Goal: Transaction & Acquisition: Purchase product/service

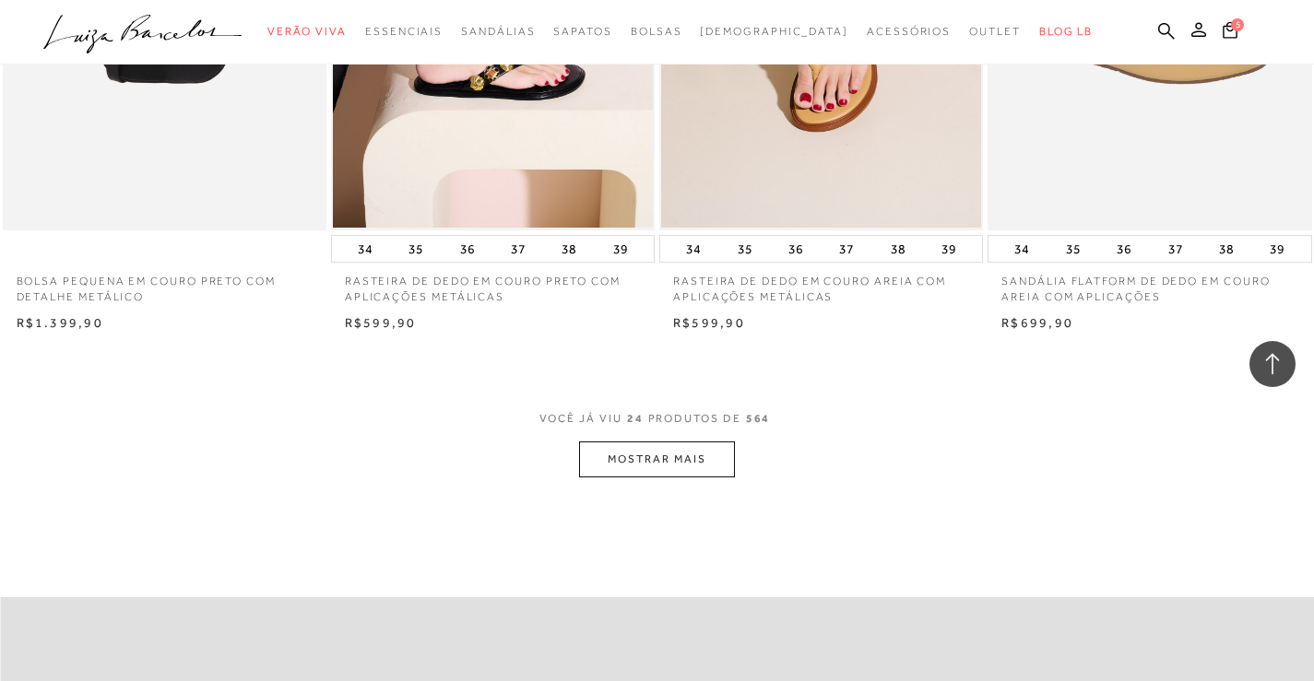
scroll to position [3685, 0]
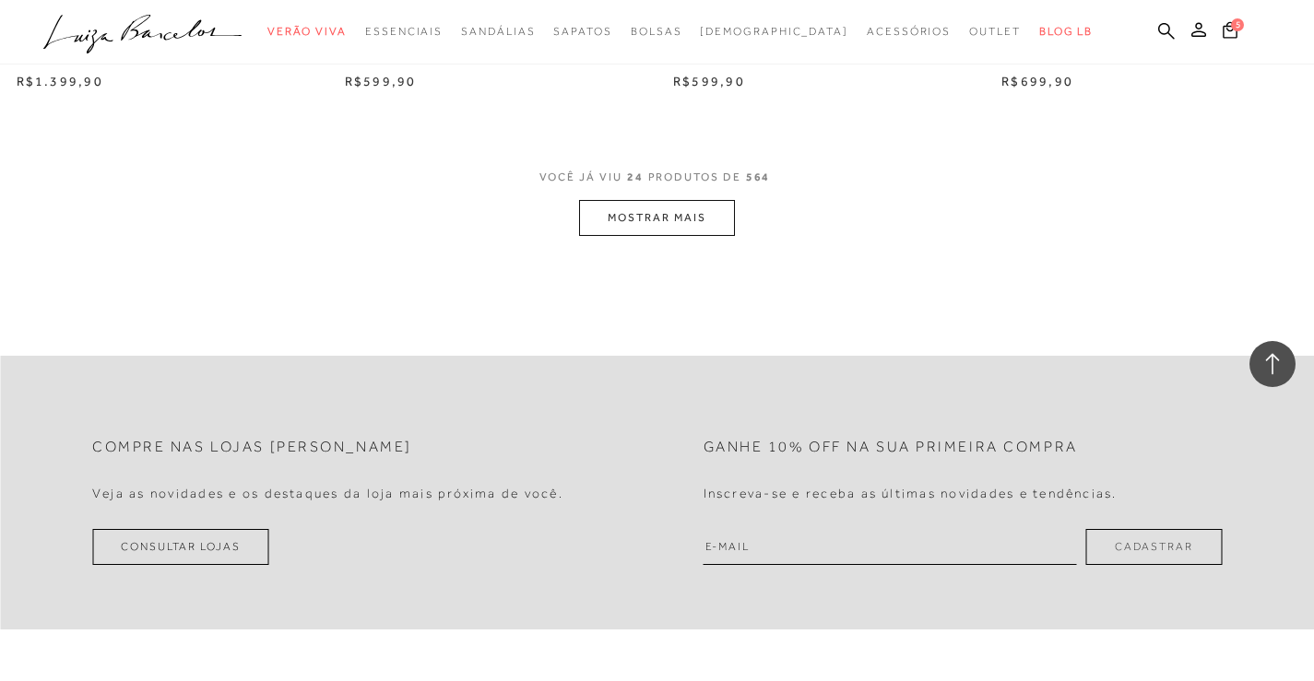
click at [667, 209] on button "MOSTRAR MAIS" at bounding box center [656, 218] width 155 height 36
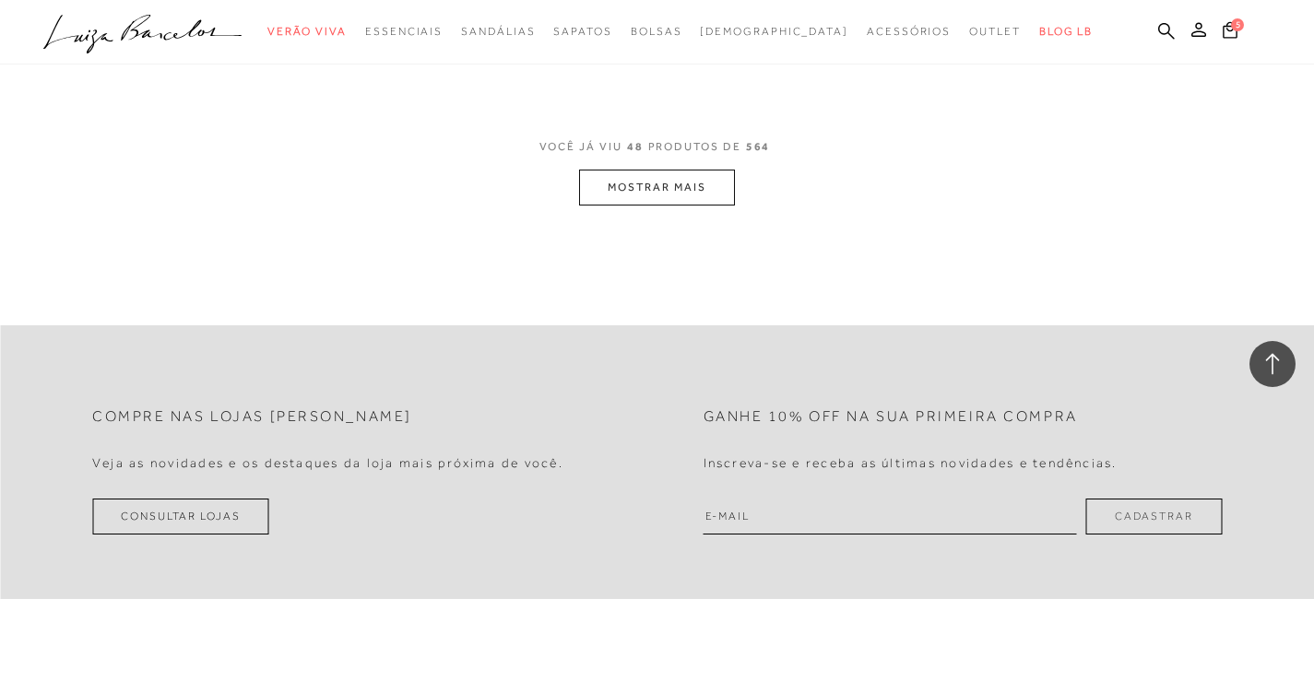
scroll to position [7404, 0]
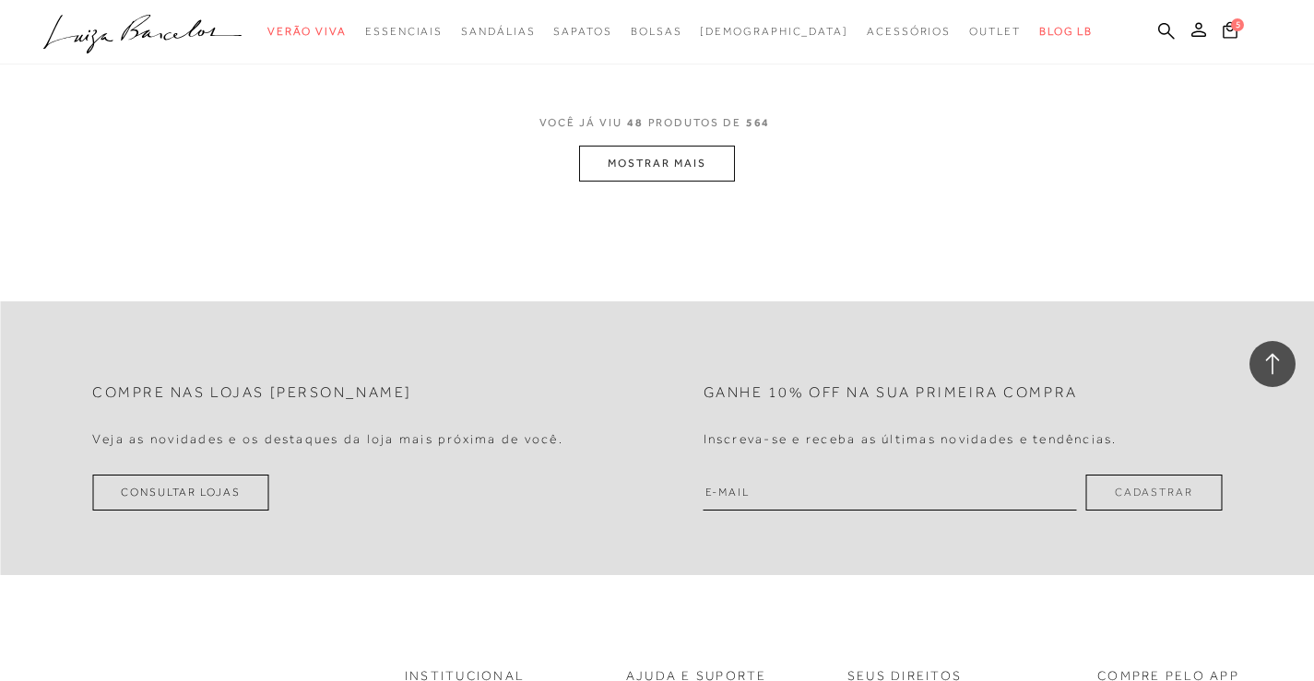
click at [678, 176] on button "MOSTRAR MAIS" at bounding box center [656, 164] width 155 height 36
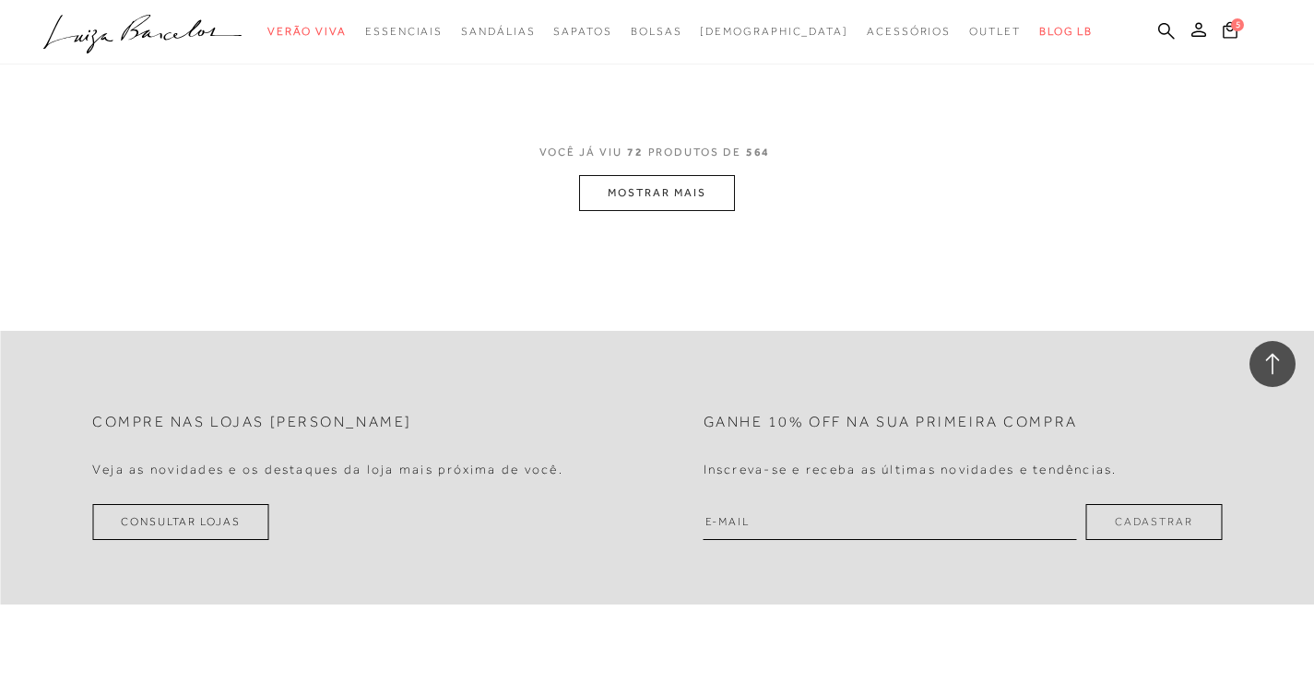
scroll to position [11042, 0]
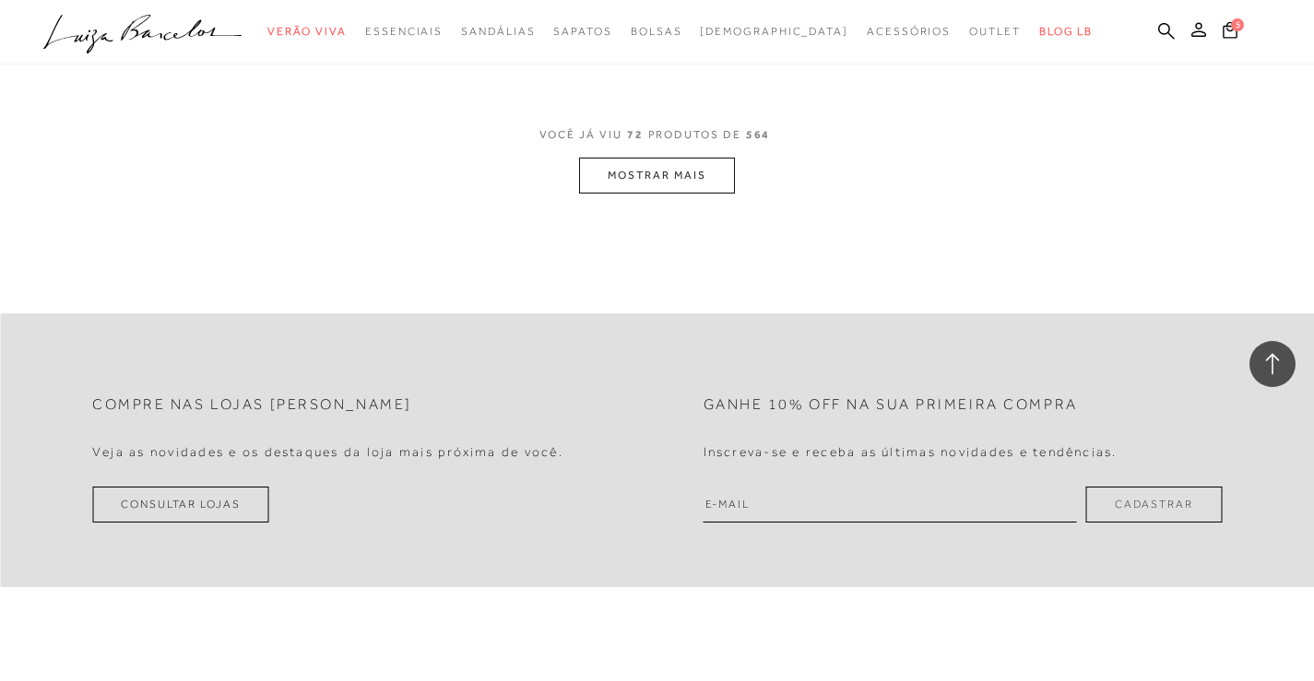
click at [671, 194] on button "MOSTRAR MAIS" at bounding box center [656, 176] width 155 height 36
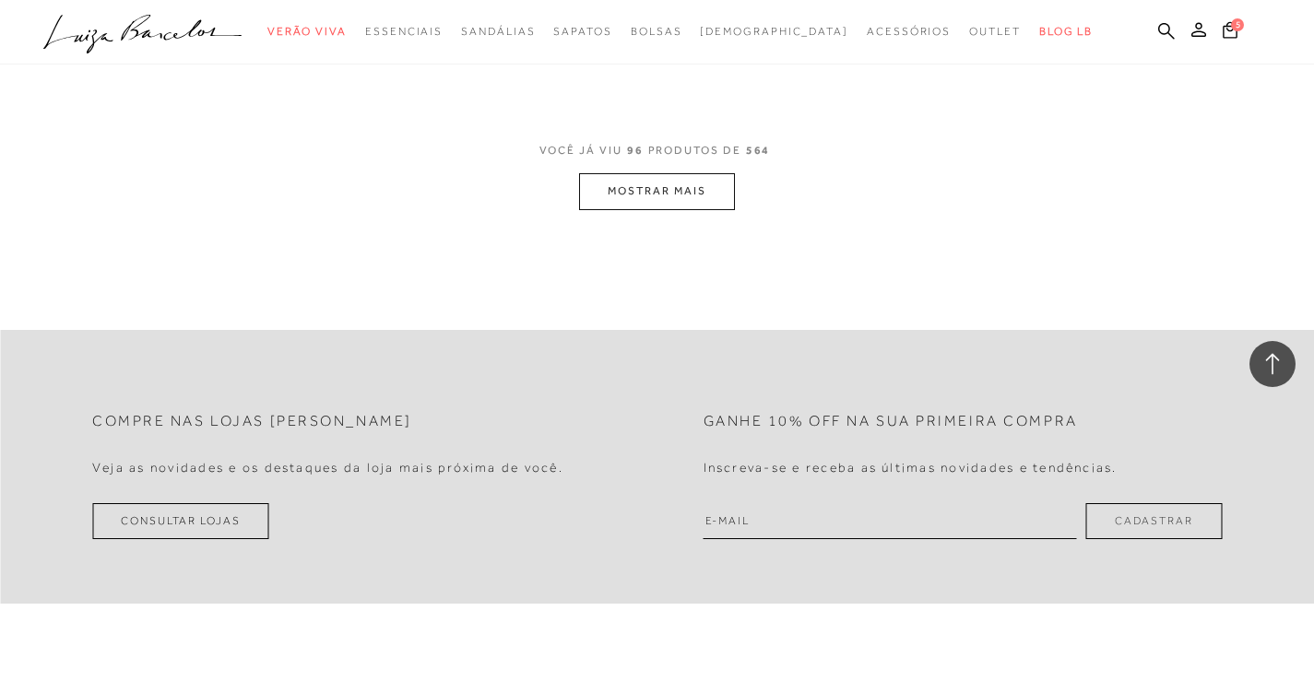
scroll to position [14638, 0]
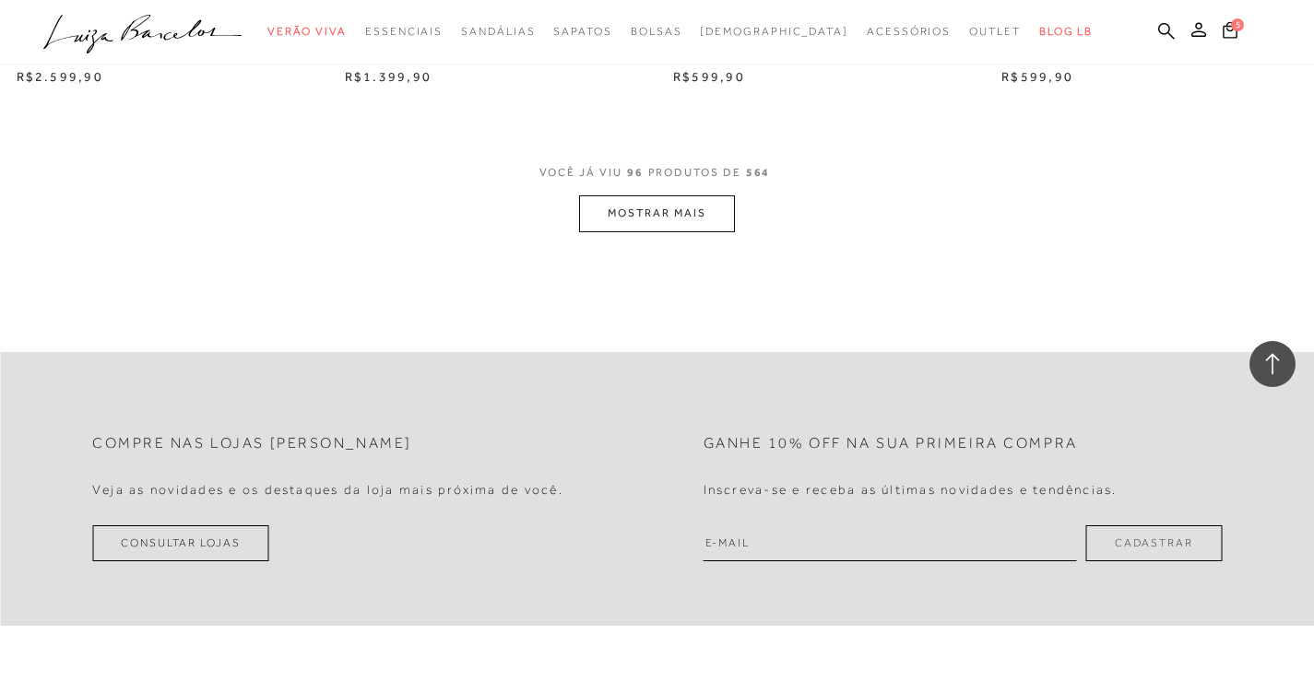
click at [663, 231] on button "MOSTRAR MAIS" at bounding box center [656, 213] width 155 height 36
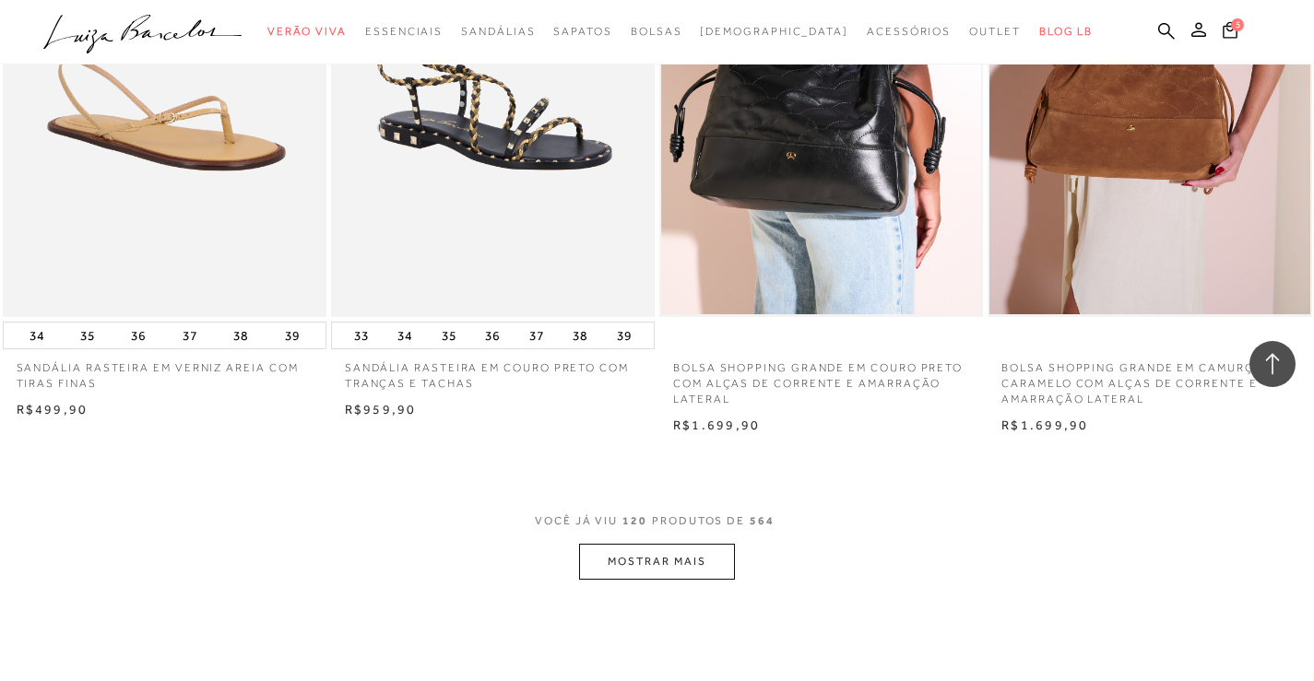
scroll to position [18464, 0]
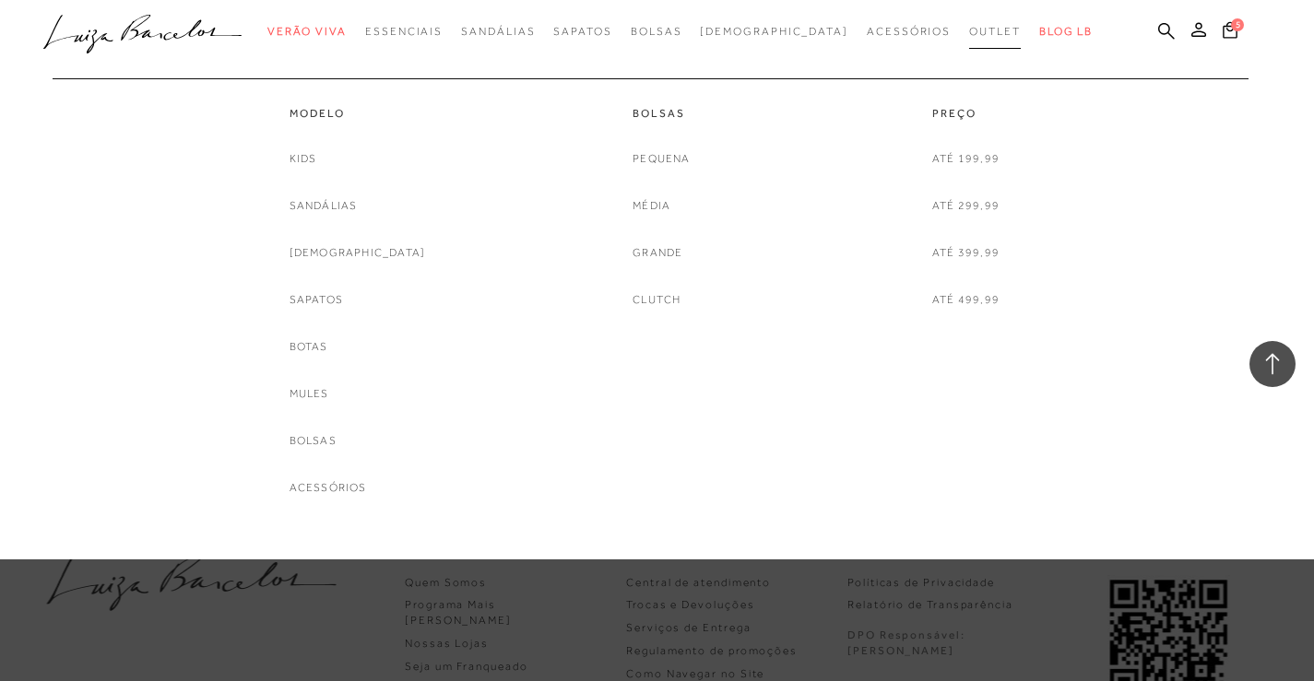
click at [969, 43] on link "Outlet" at bounding box center [995, 32] width 52 height 34
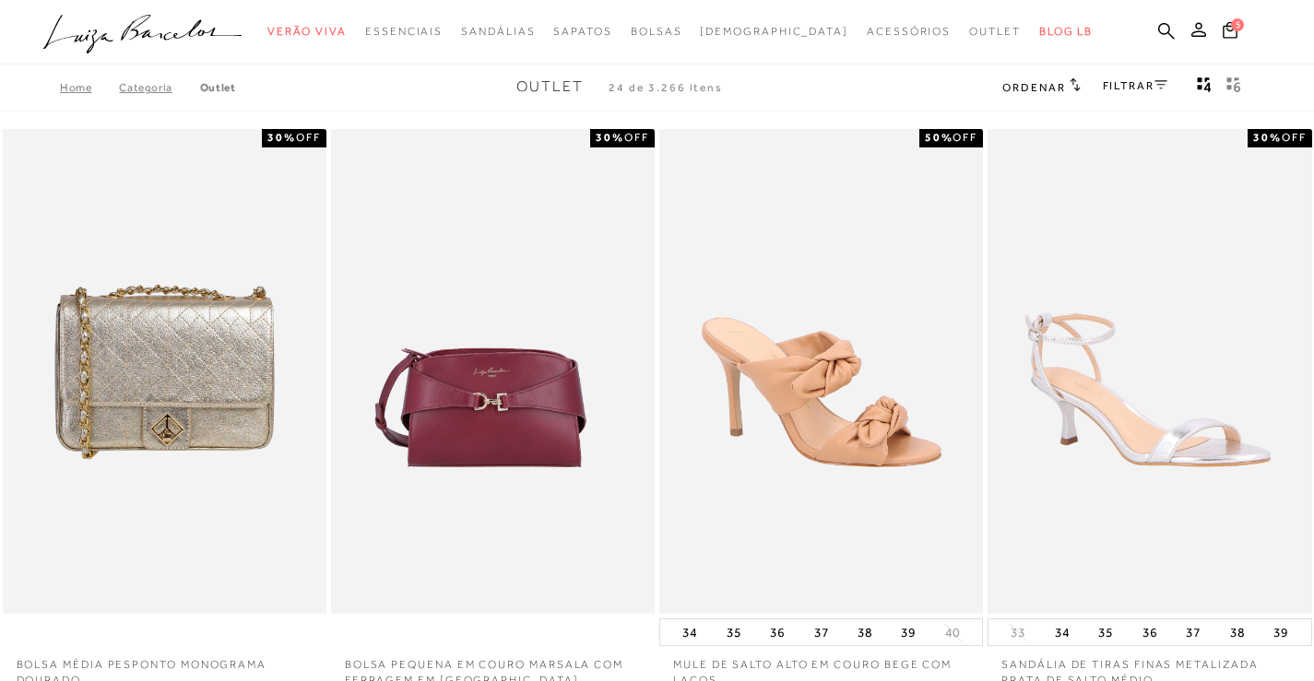
click at [1137, 72] on div "Home Categoria Outlet Outlet 24 de 3.266 itens Ordenar Ordenar por Padrão Lança…" at bounding box center [657, 88] width 1314 height 48
click at [1134, 89] on link "FILTRAR" at bounding box center [1135, 85] width 65 height 13
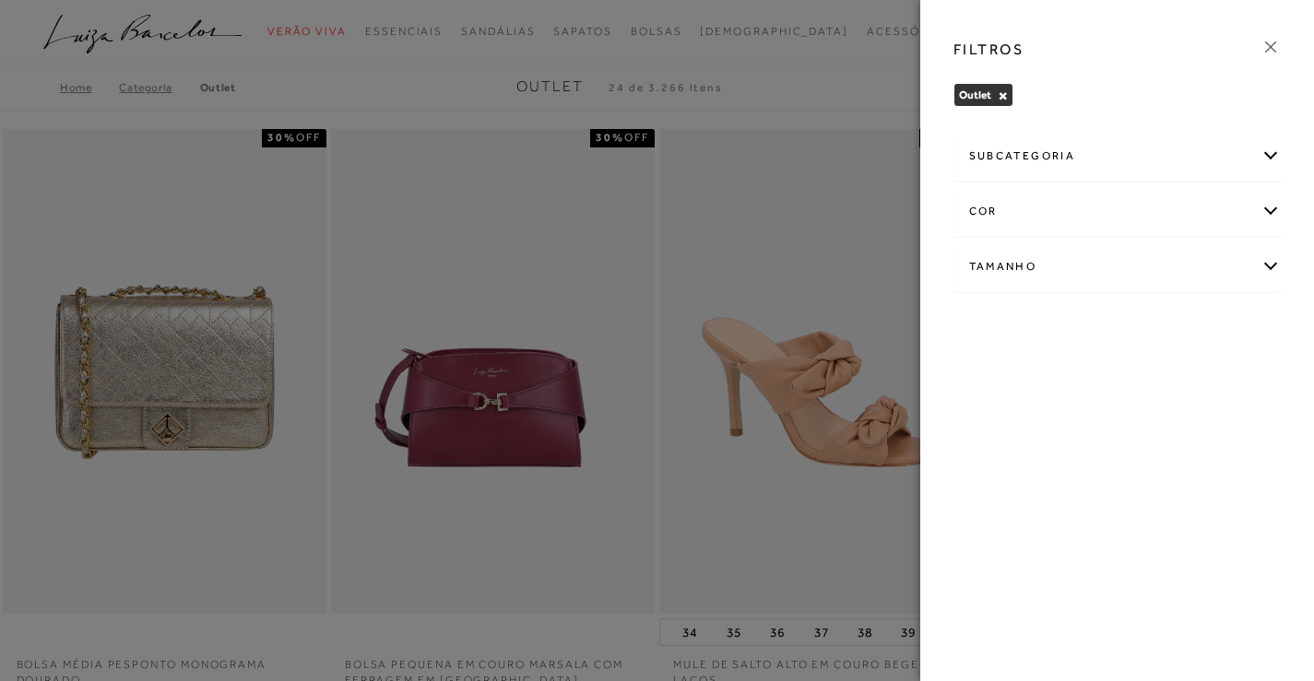
click at [1096, 265] on div "Tamanho" at bounding box center [1117, 266] width 326 height 49
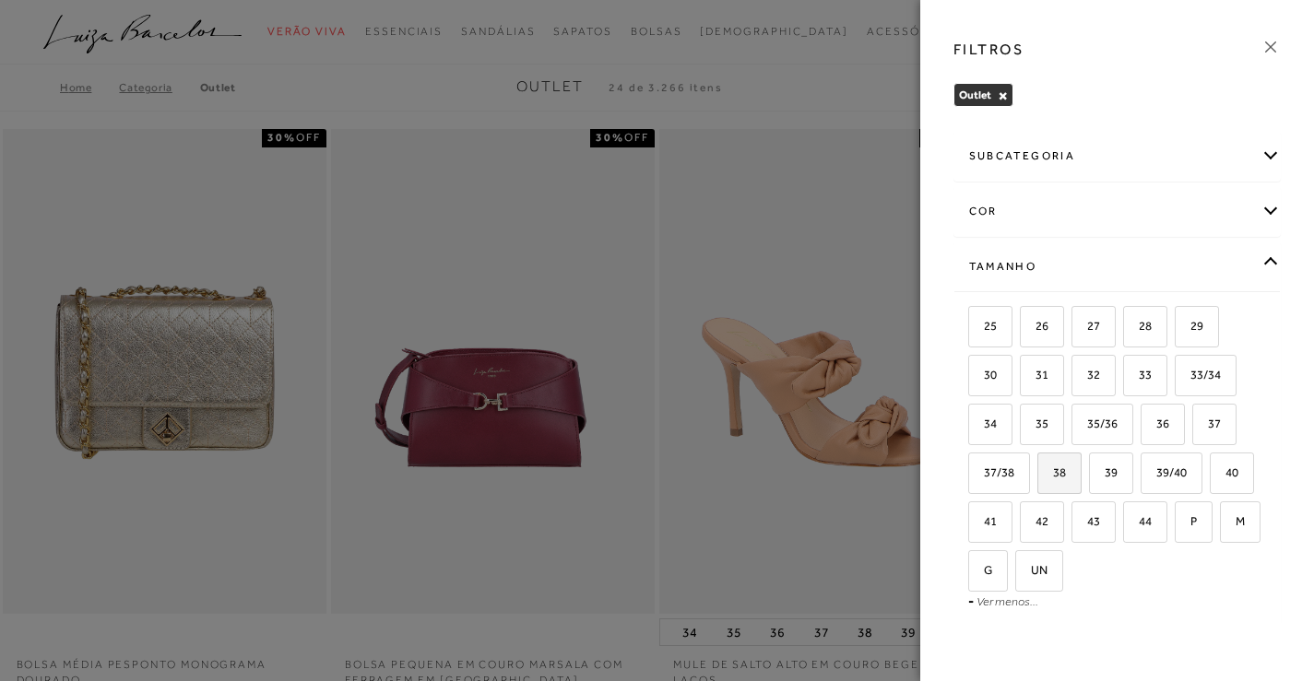
click at [1052, 468] on span "38" at bounding box center [1052, 473] width 27 height 14
click at [1052, 468] on input "38" at bounding box center [1043, 475] width 18 height 18
checkbox input "true"
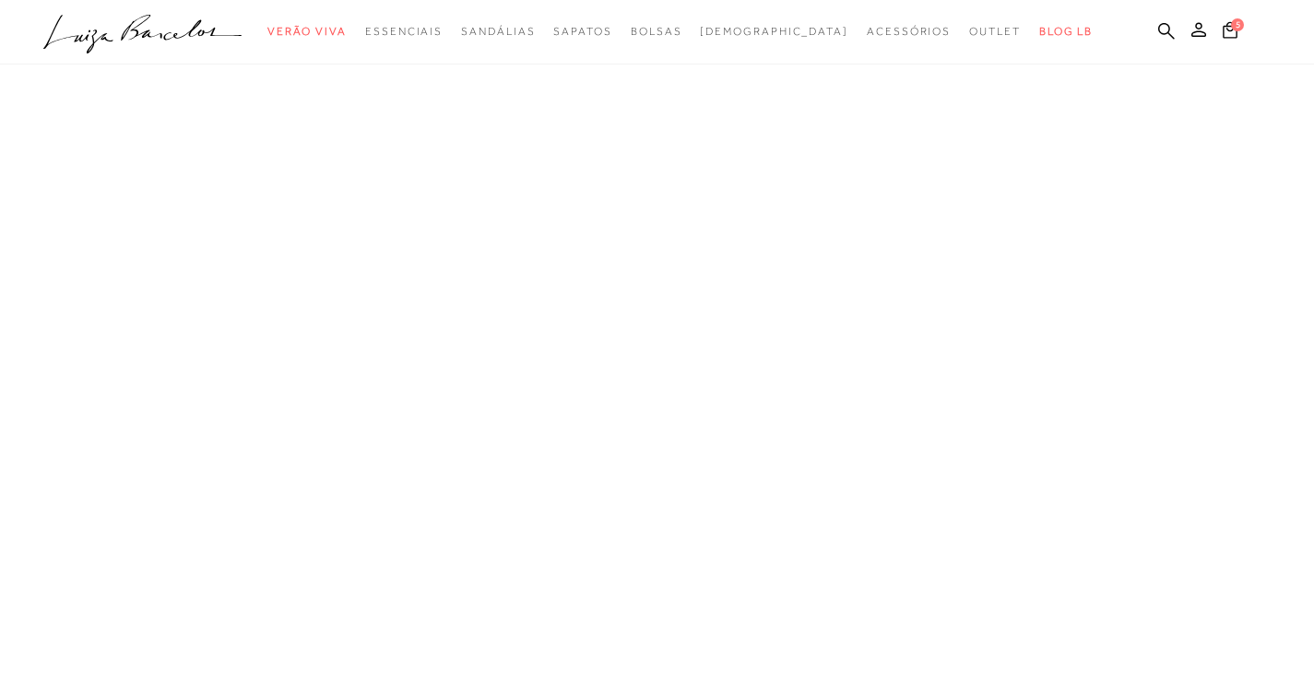
click at [387, 443] on div "Cabeçalho de navegação orientada FILTROS Outlet × Limpar todos os refinamentos …" at bounding box center [657, 417] width 1314 height 708
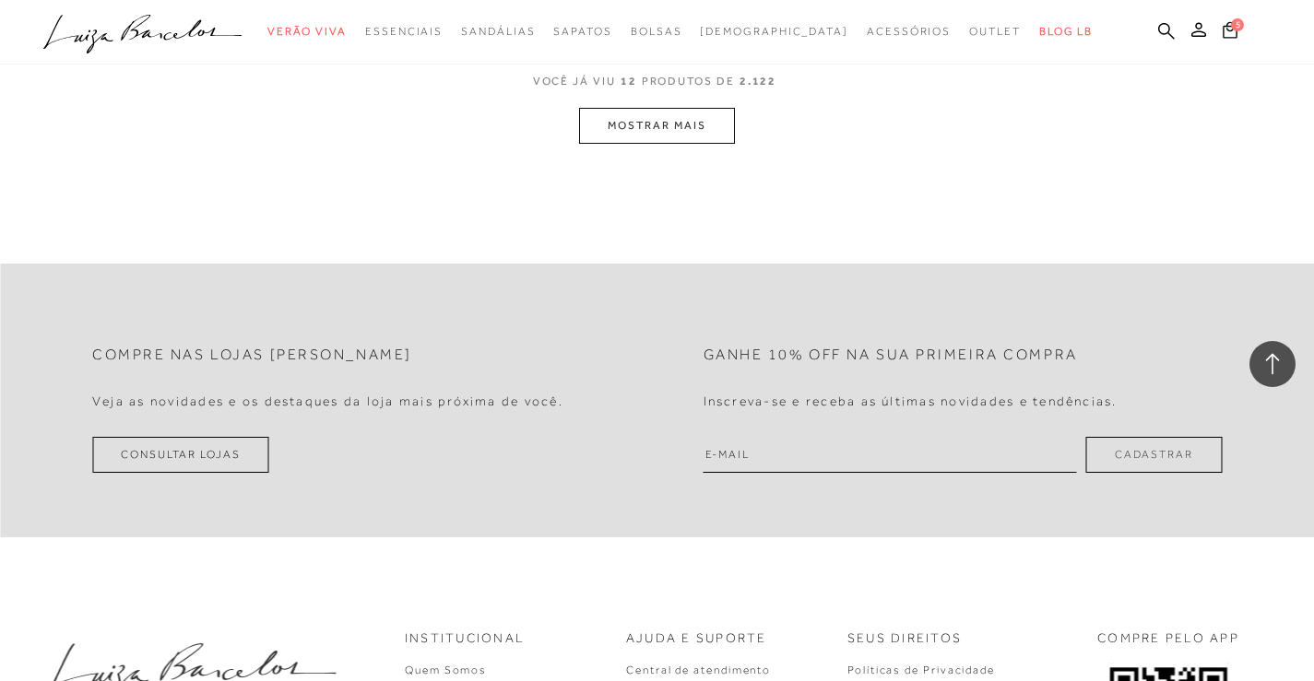
scroll to position [770, 0]
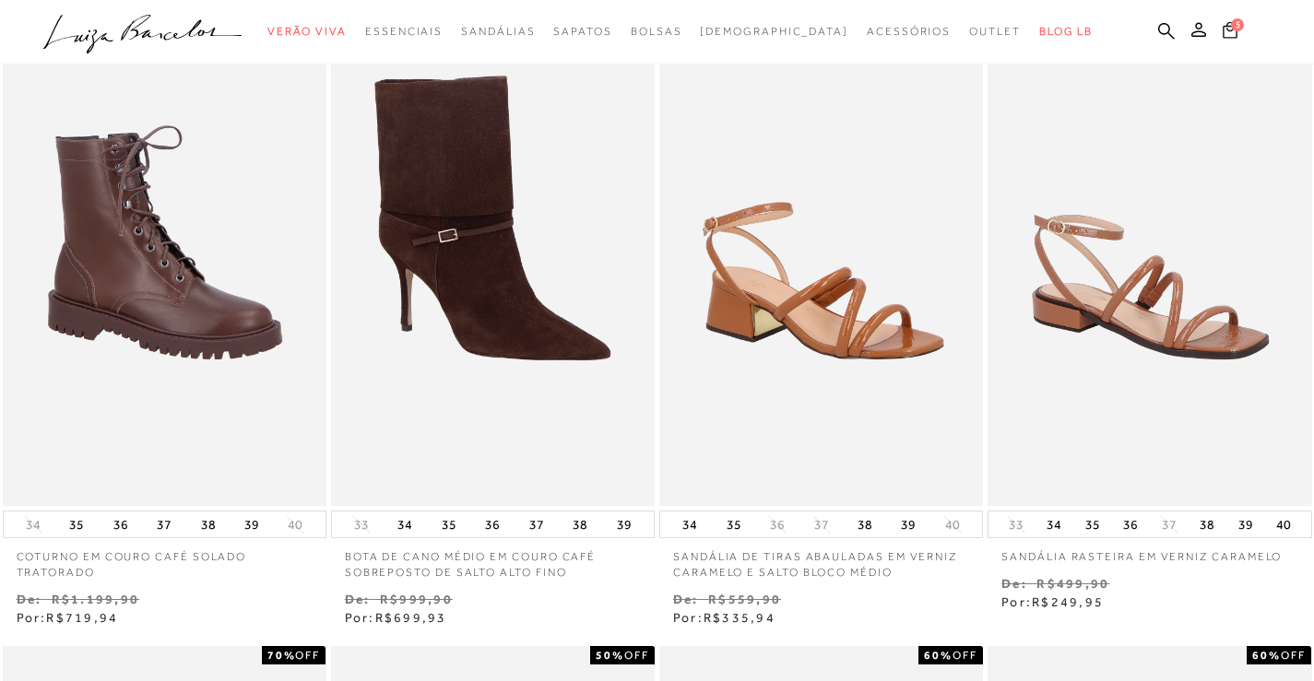
click at [1237, 30] on span "5" at bounding box center [1237, 24] width 13 height 13
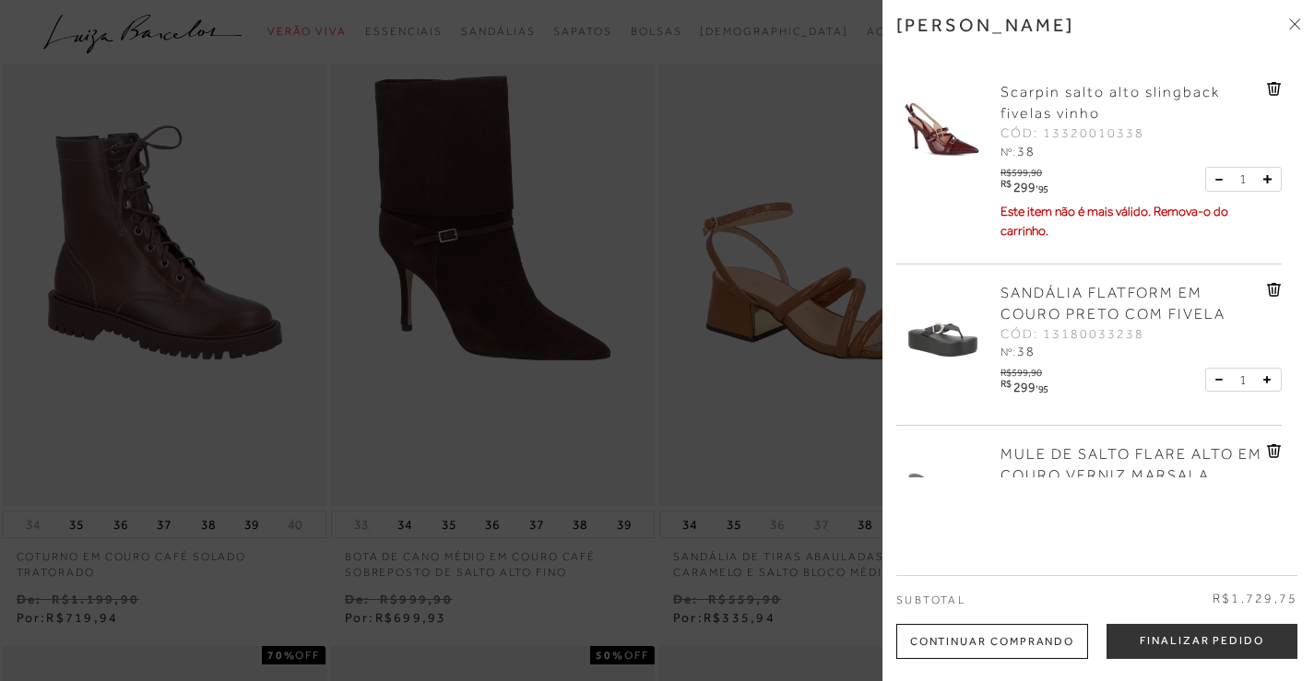
click at [1274, 88] on icon at bounding box center [1275, 89] width 2 height 7
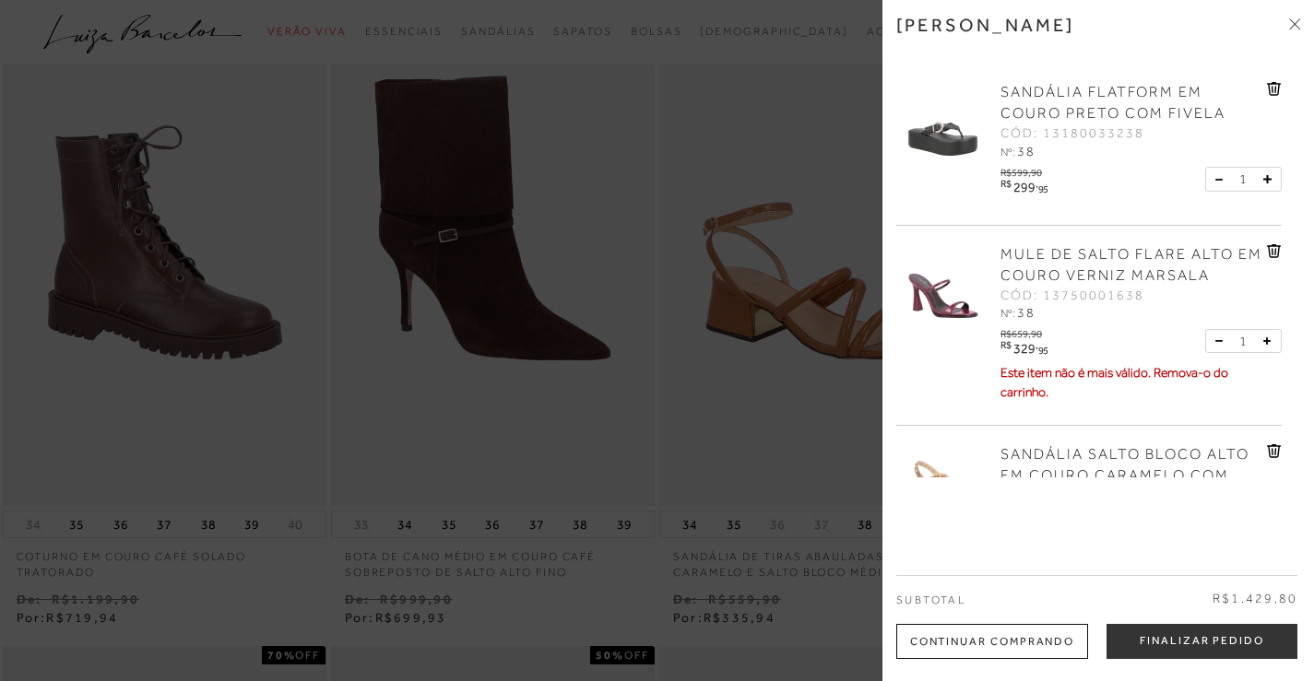
click at [1268, 258] on link at bounding box center [1274, 254] width 15 height 20
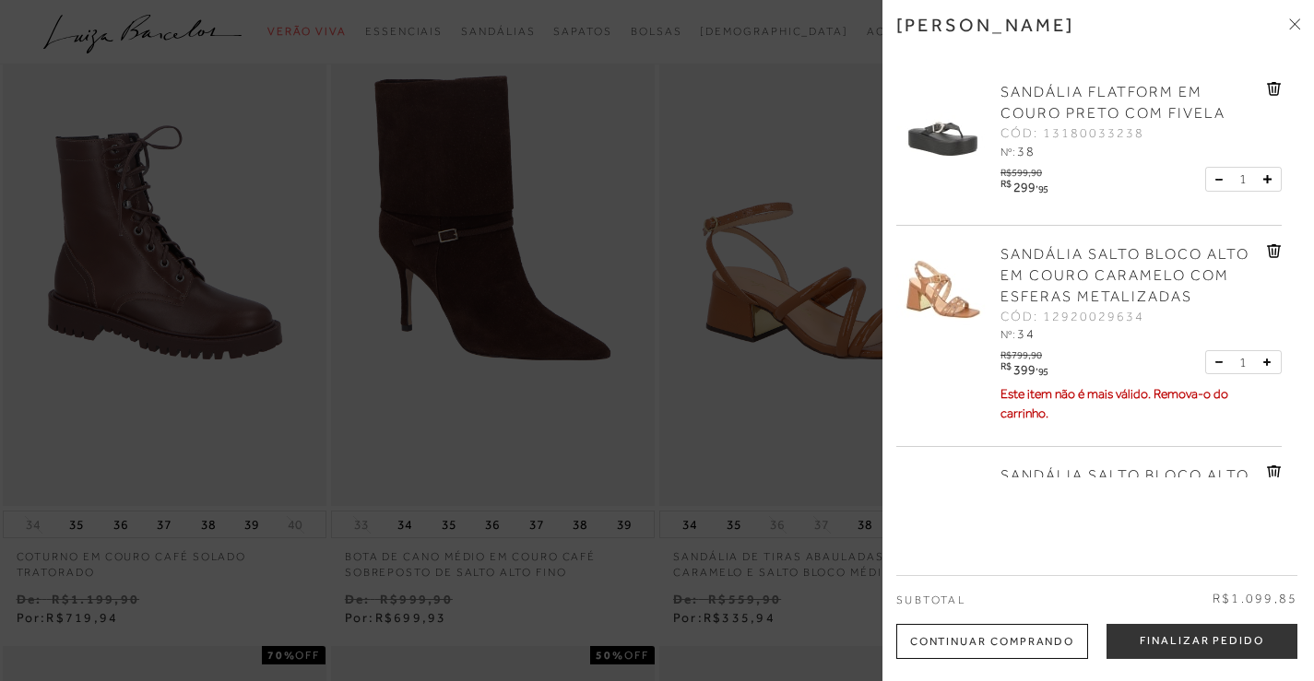
click at [1268, 258] on link at bounding box center [1274, 254] width 15 height 20
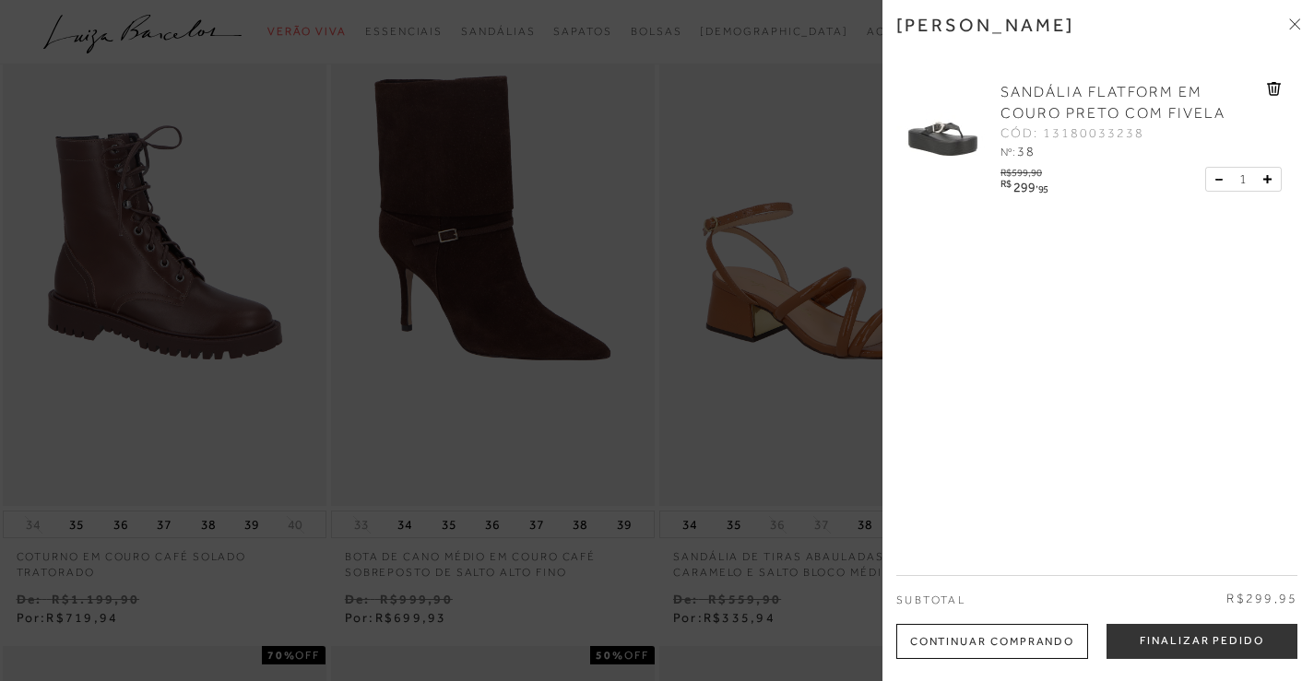
click at [1107, 93] on span "SANDÁLIA FLATFORM EM COURO PRETO COM FIVELA" at bounding box center [1112, 103] width 225 height 38
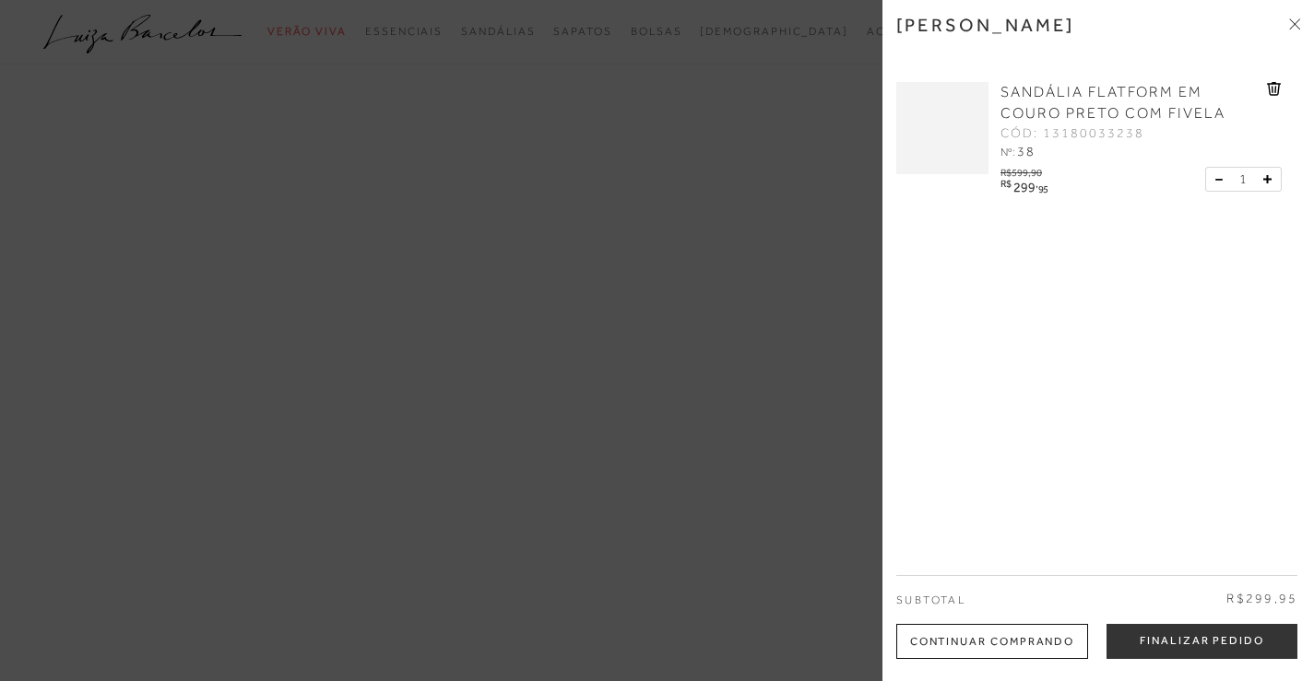
click at [1292, 18] on icon at bounding box center [1294, 23] width 11 height 11
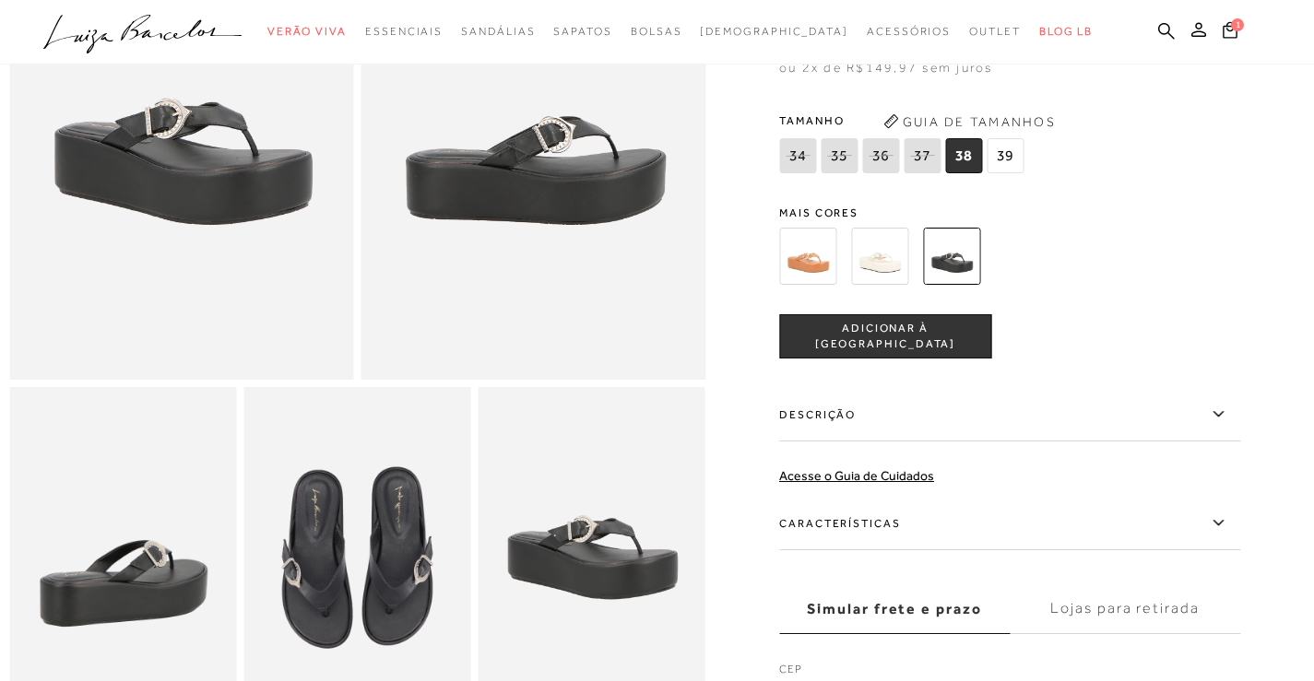
scroll to position [260, 0]
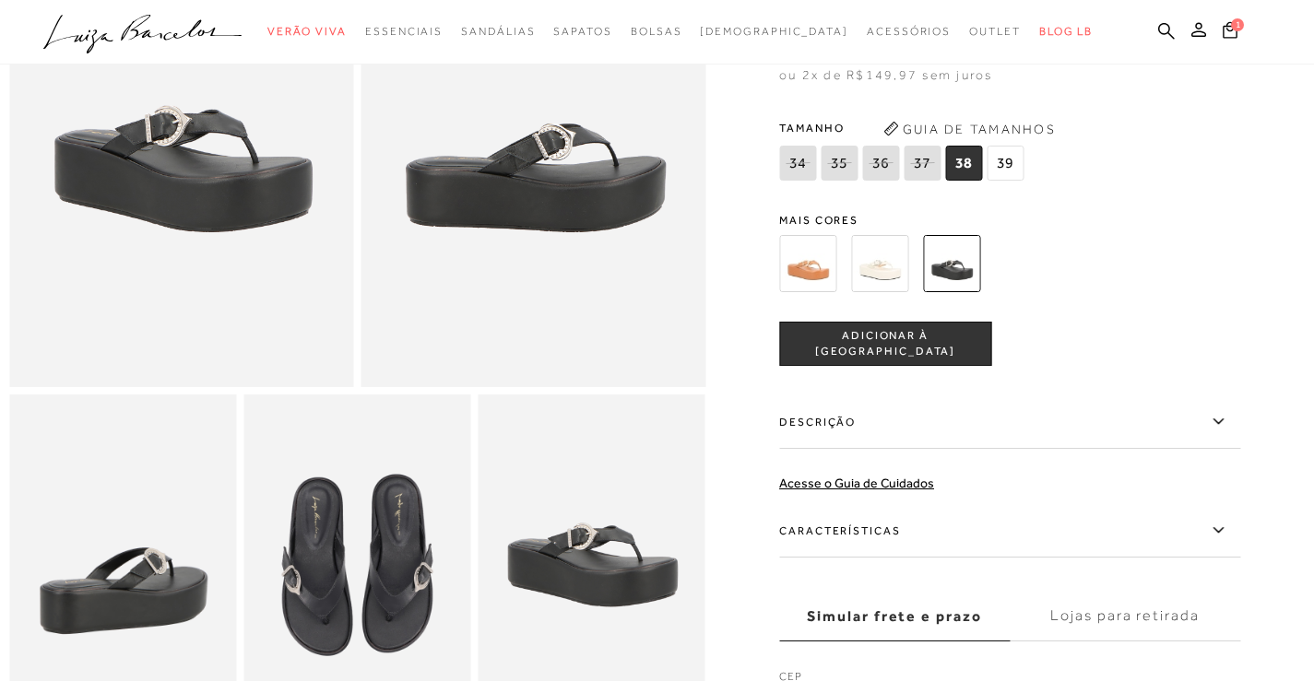
click at [884, 263] on img at bounding box center [879, 263] width 57 height 57
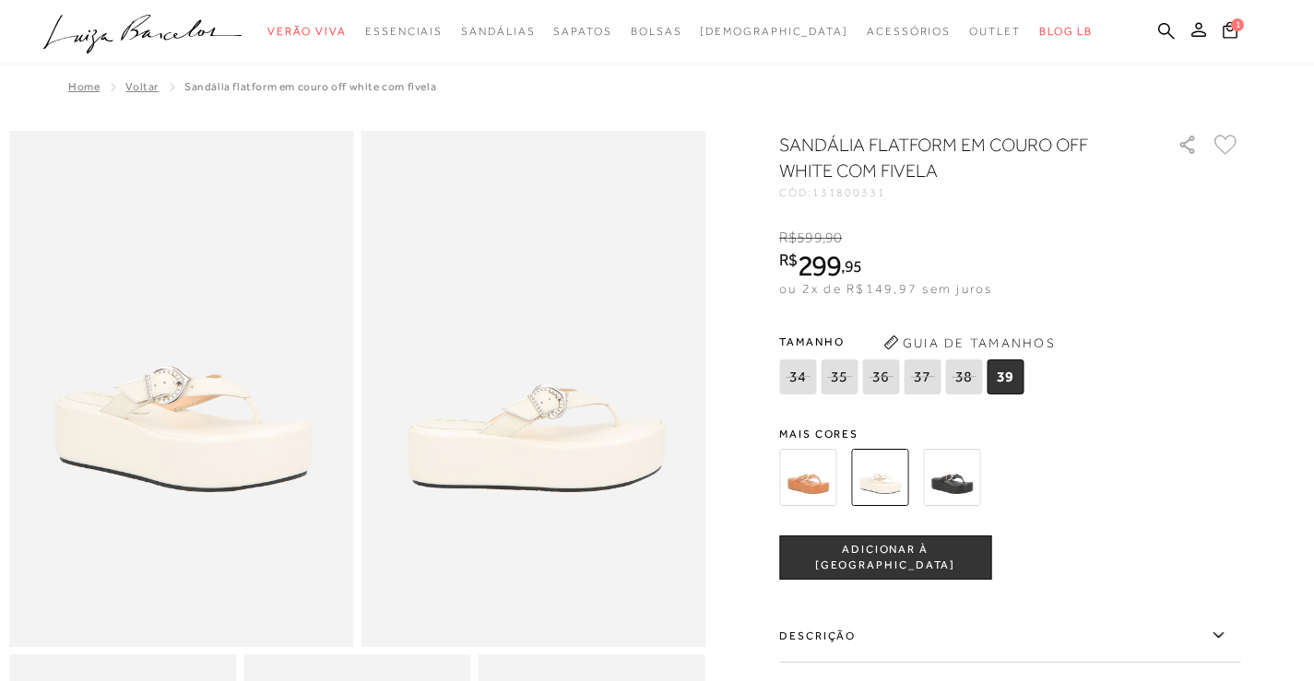
click at [809, 460] on img at bounding box center [807, 477] width 57 height 57
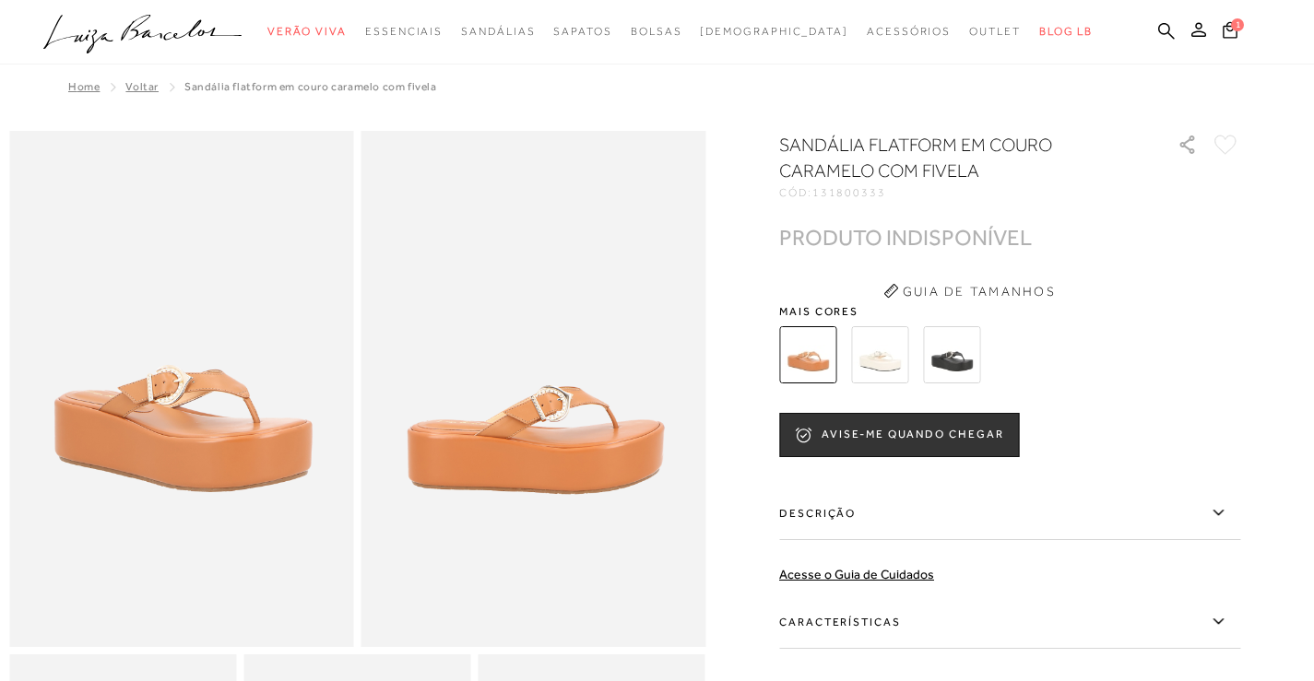
click at [961, 351] on img at bounding box center [951, 354] width 57 height 57
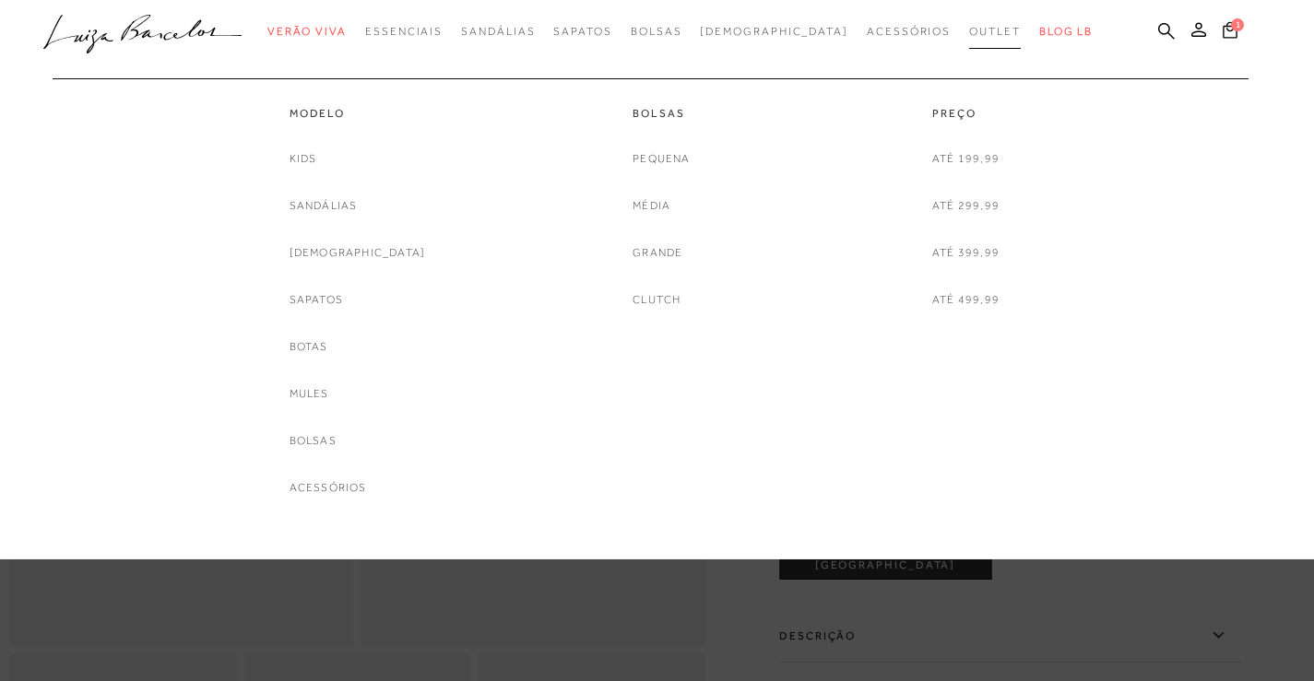
click at [969, 25] on span "Outlet" at bounding box center [995, 31] width 52 height 13
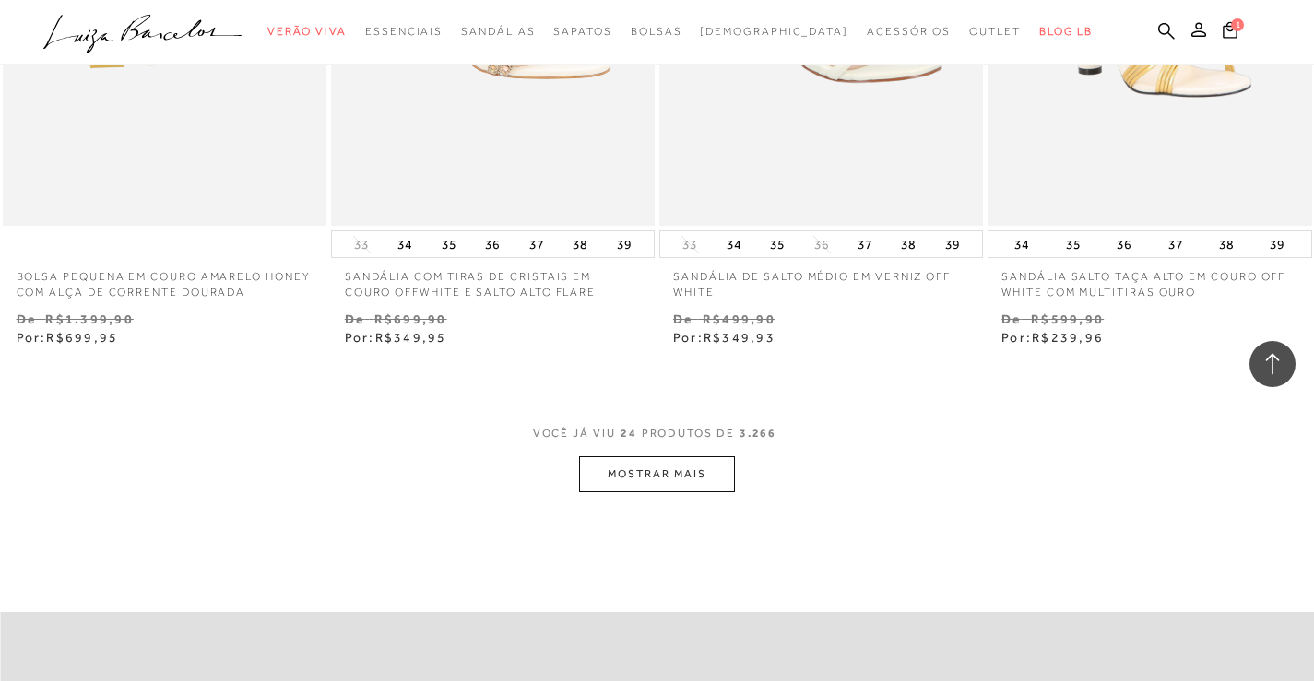
scroll to position [3543, 0]
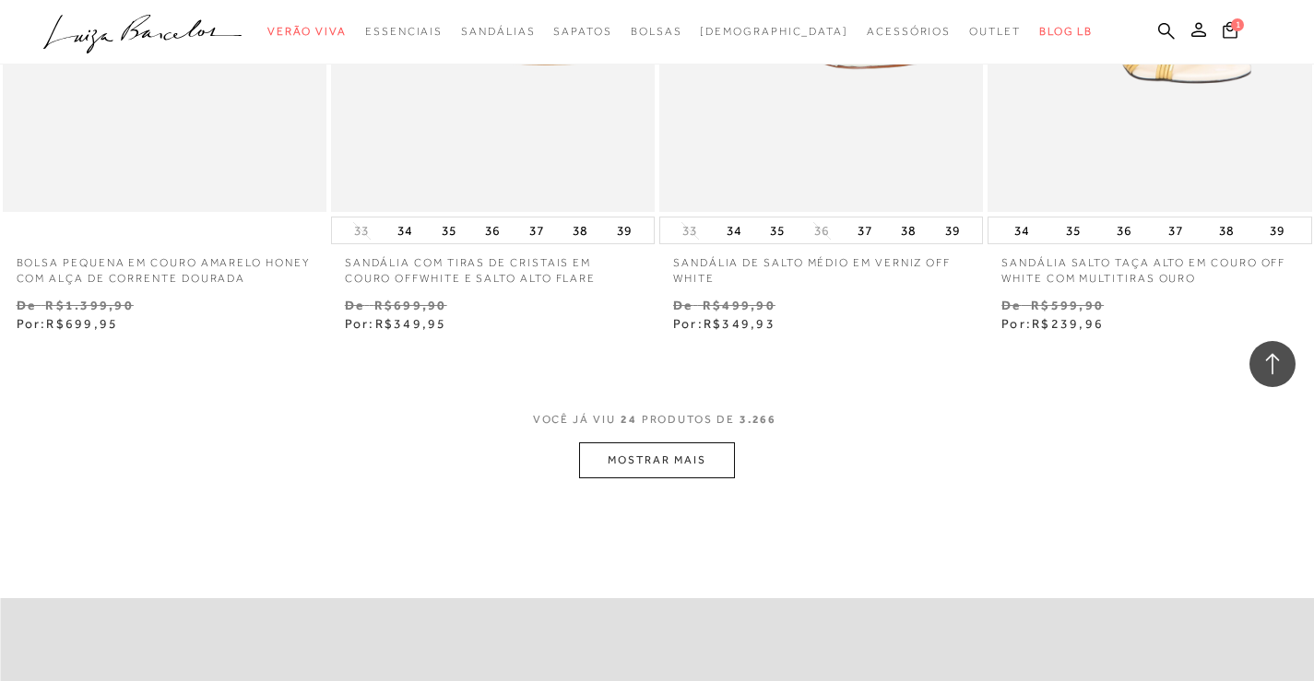
click at [697, 473] on button "MOSTRAR MAIS" at bounding box center [656, 460] width 155 height 36
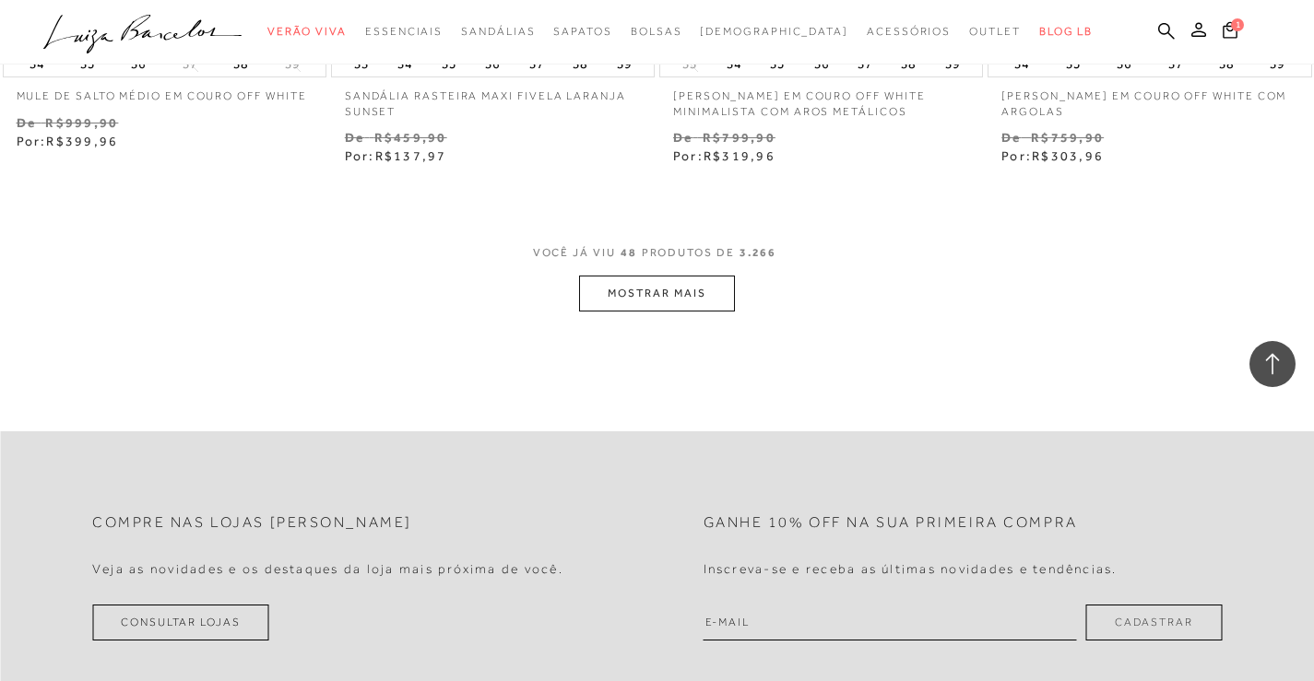
scroll to position [7484, 0]
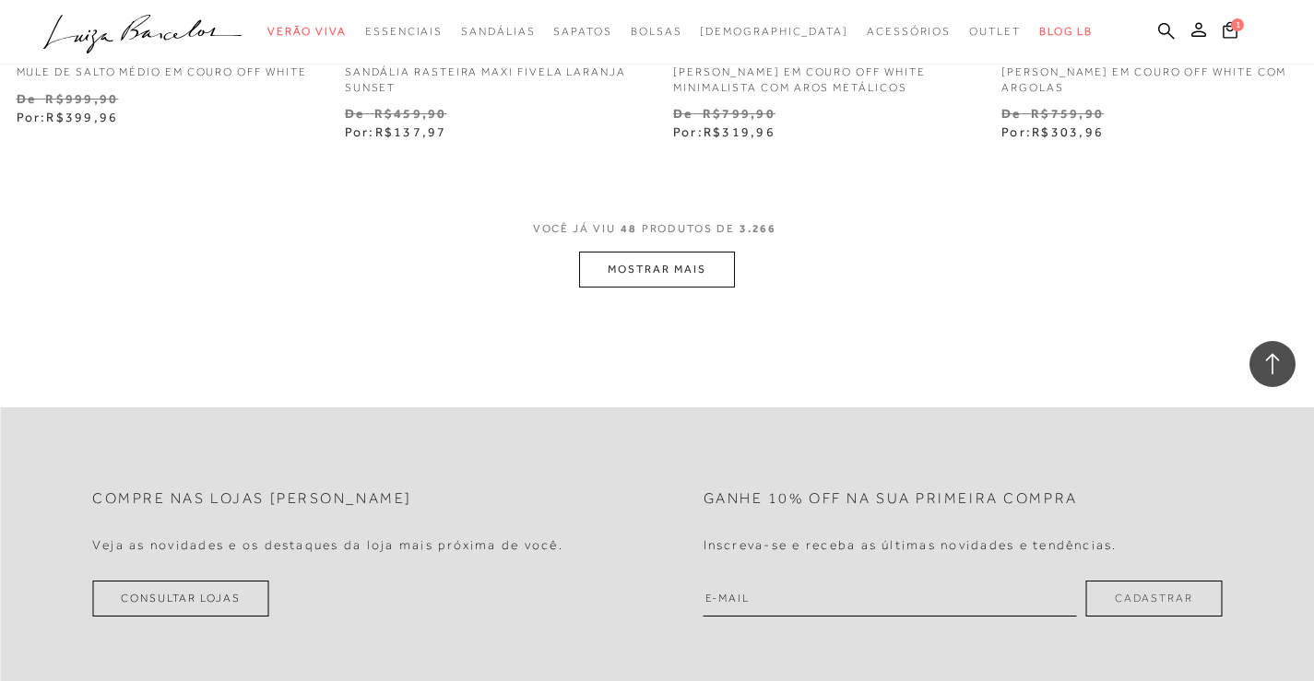
click at [692, 271] on button "MOSTRAR MAIS" at bounding box center [656, 270] width 155 height 36
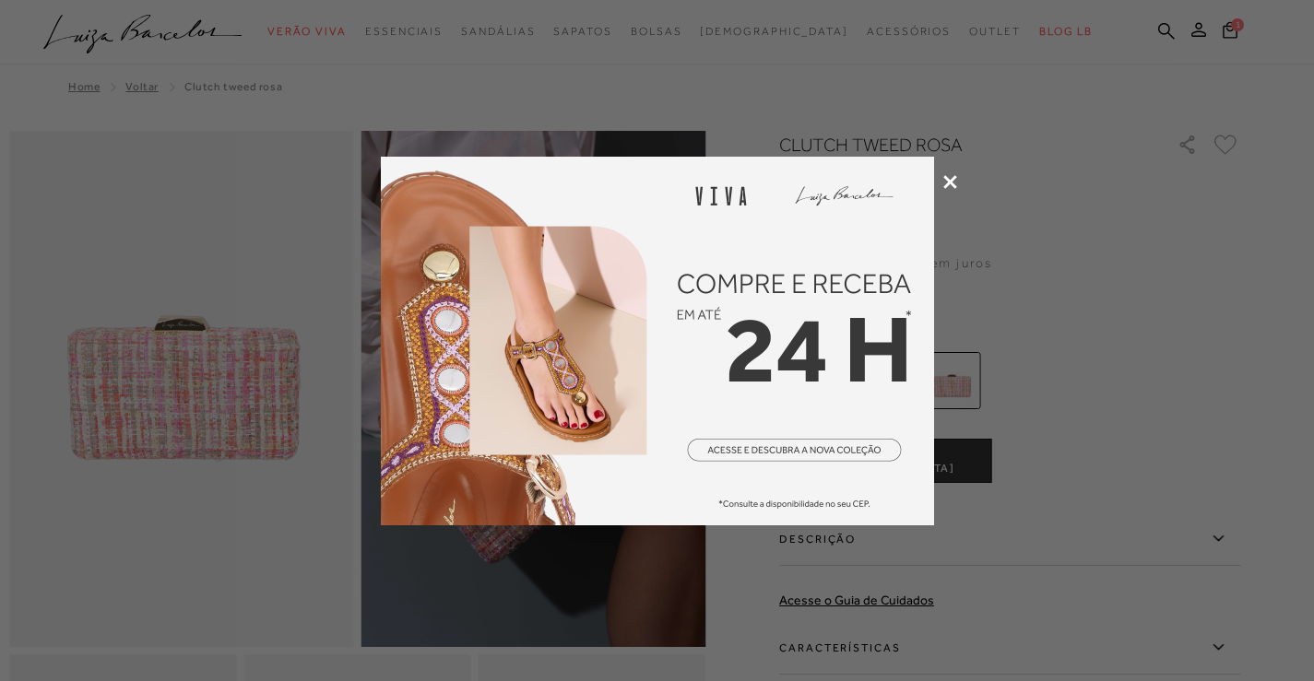
click at [951, 180] on icon at bounding box center [950, 182] width 14 height 14
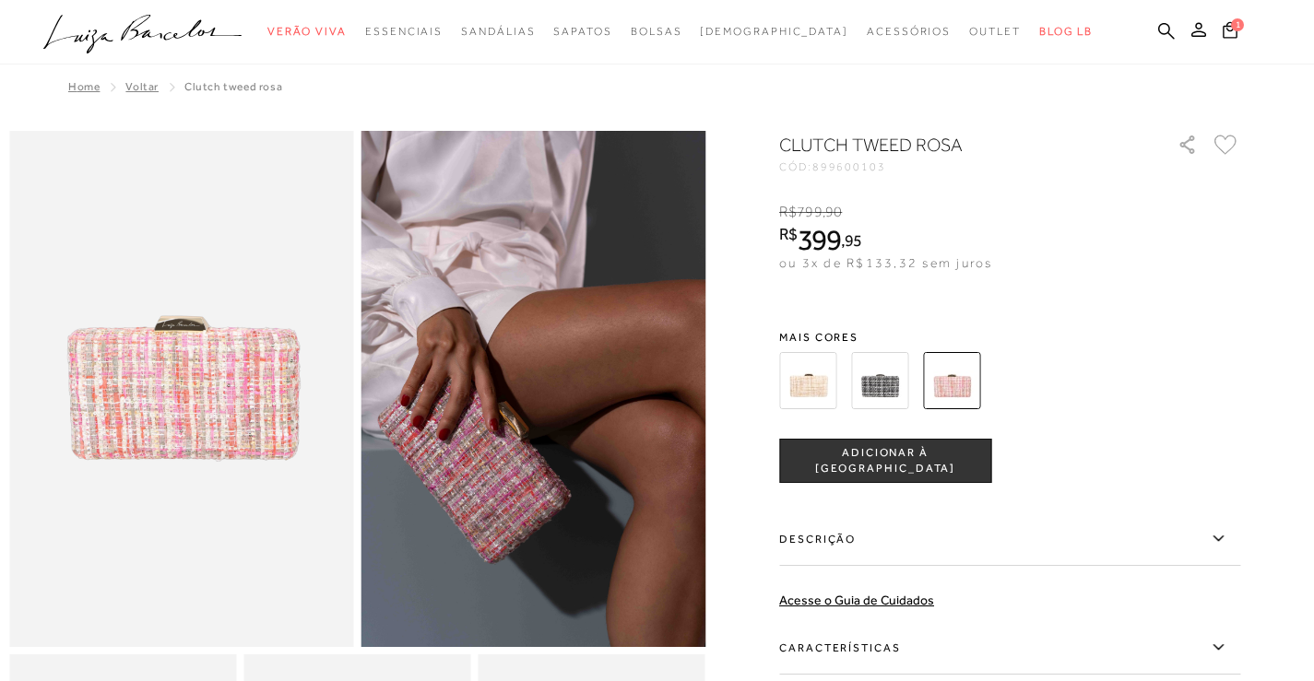
click at [822, 376] on img at bounding box center [807, 380] width 57 height 57
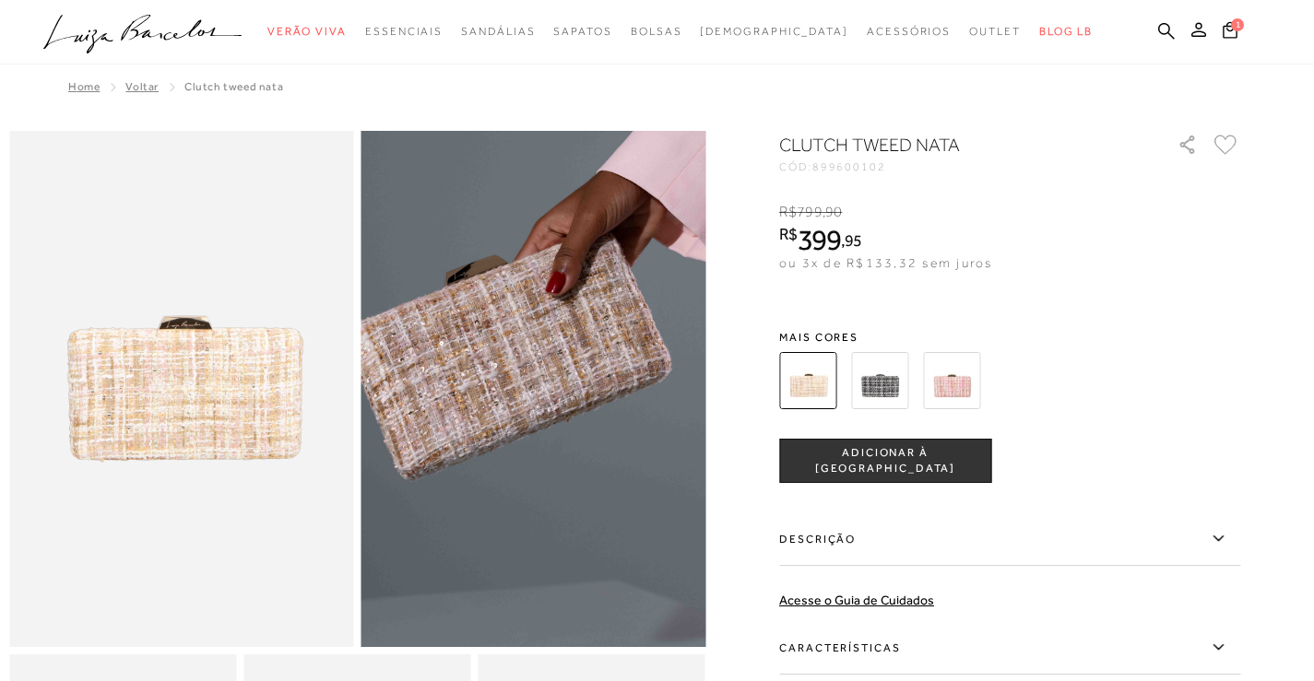
click at [564, 395] on img at bounding box center [505, 389] width 689 height 1033
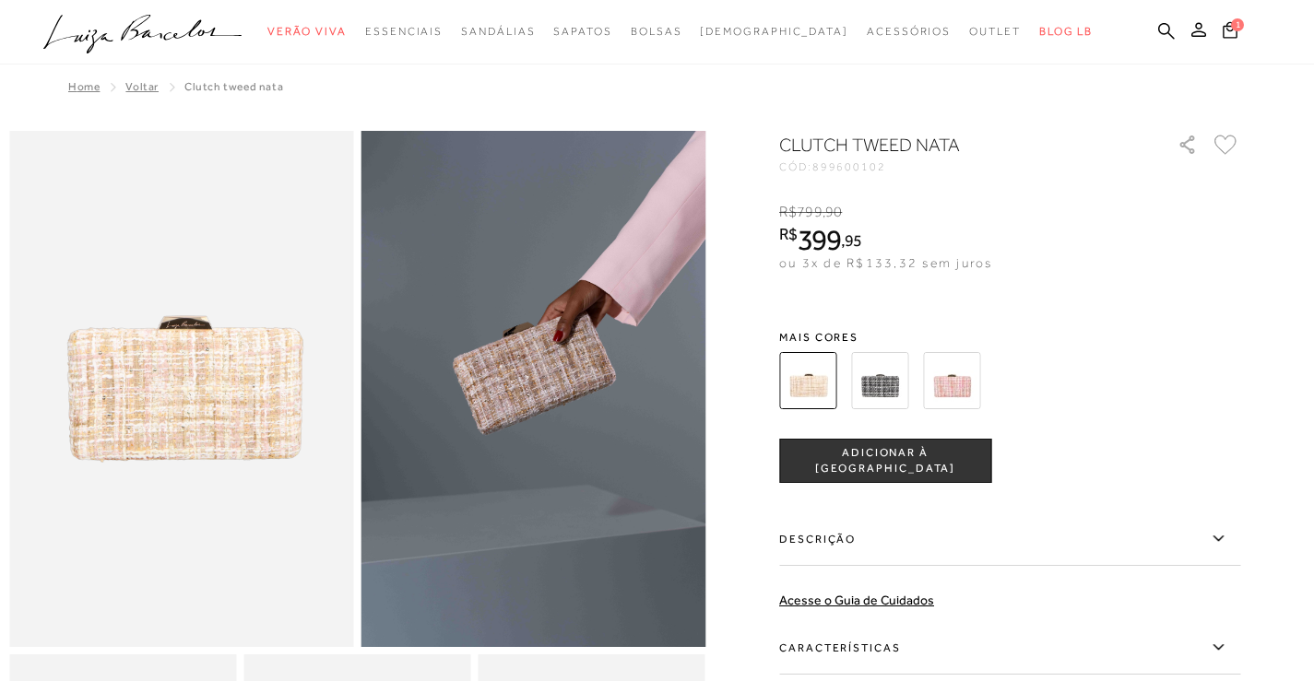
click at [579, 393] on img at bounding box center [533, 389] width 345 height 516
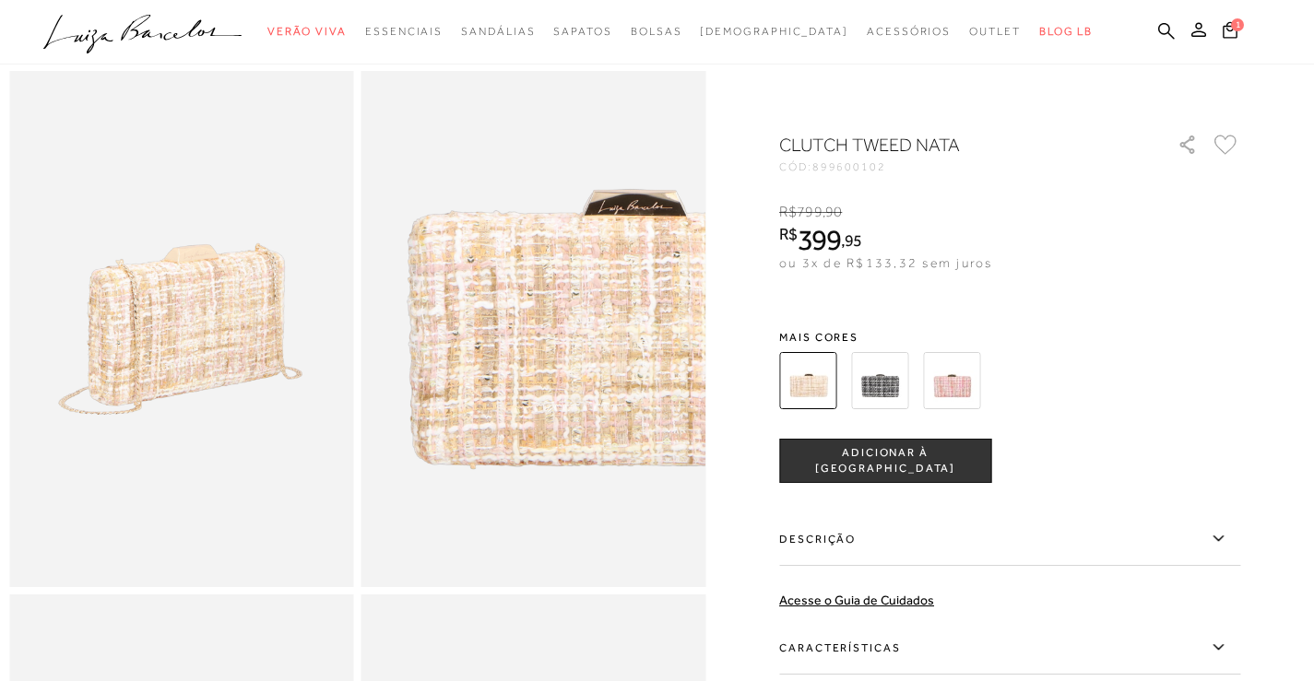
scroll to position [149, 0]
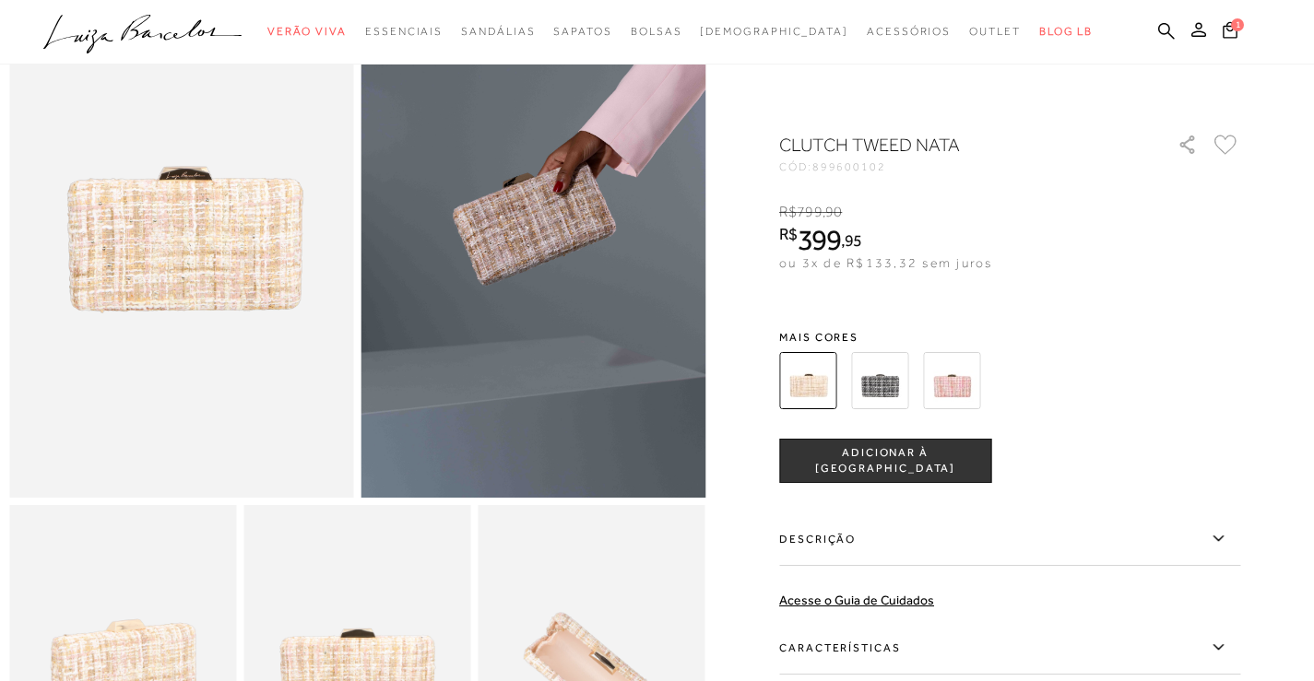
click at [895, 386] on img at bounding box center [879, 380] width 57 height 57
